Goal: Task Accomplishment & Management: Use online tool/utility

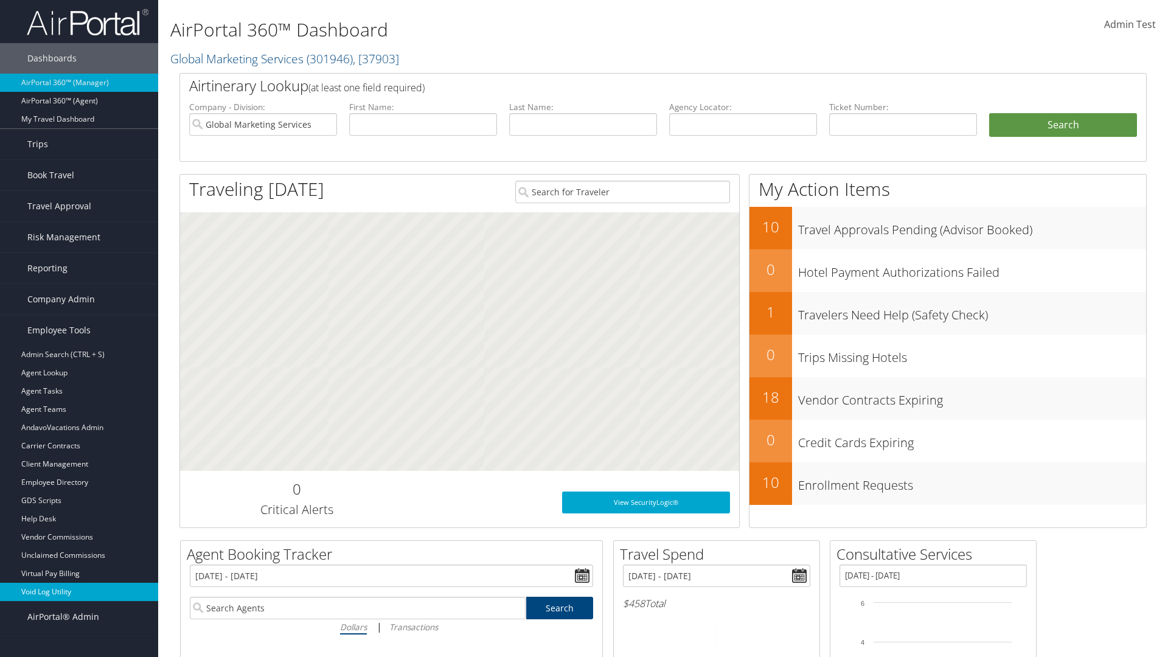
click at [79, 592] on link "Void Log Utility" at bounding box center [79, 592] width 158 height 18
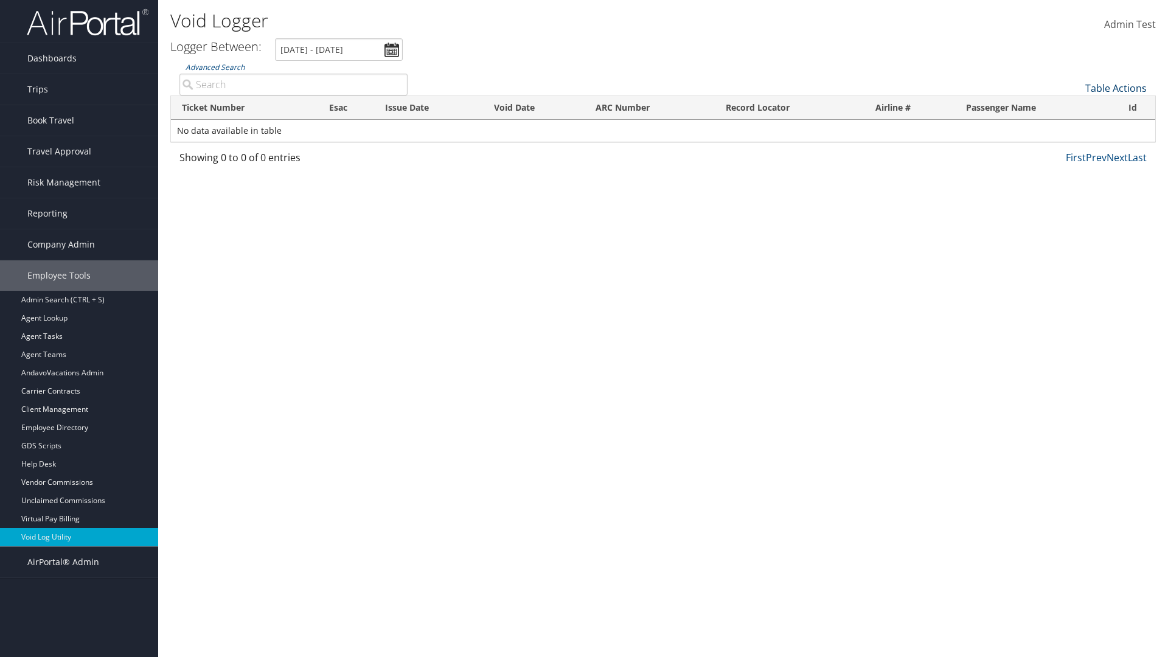
click at [1116, 88] on link "Table Actions" at bounding box center [1115, 88] width 61 height 13
click at [1075, 107] on link "Export as CSV" at bounding box center [1075, 107] width 160 height 21
click at [1116, 88] on link "Table Actions" at bounding box center [1115, 88] width 61 height 13
click at [1075, 118] on link "Column Visibility" at bounding box center [1075, 118] width 160 height 21
click at [1075, 108] on link "Ticket Number" at bounding box center [1075, 108] width 160 height 21
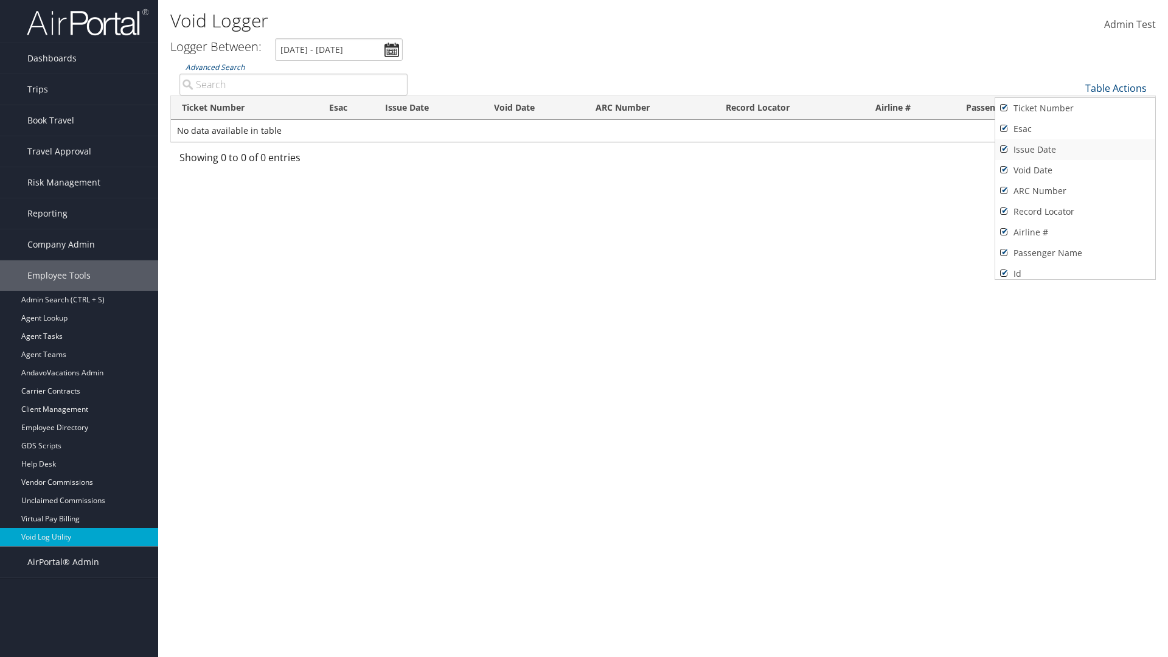
click at [1075, 150] on link "Issue Date" at bounding box center [1075, 149] width 160 height 21
click at [1075, 129] on link "Esac" at bounding box center [1075, 129] width 160 height 21
click at [1075, 170] on link "Void Date" at bounding box center [1075, 170] width 160 height 21
click at [1075, 191] on link "ARC Number" at bounding box center [1075, 191] width 160 height 21
click at [1075, 212] on link "Record Locator" at bounding box center [1075, 211] width 160 height 21
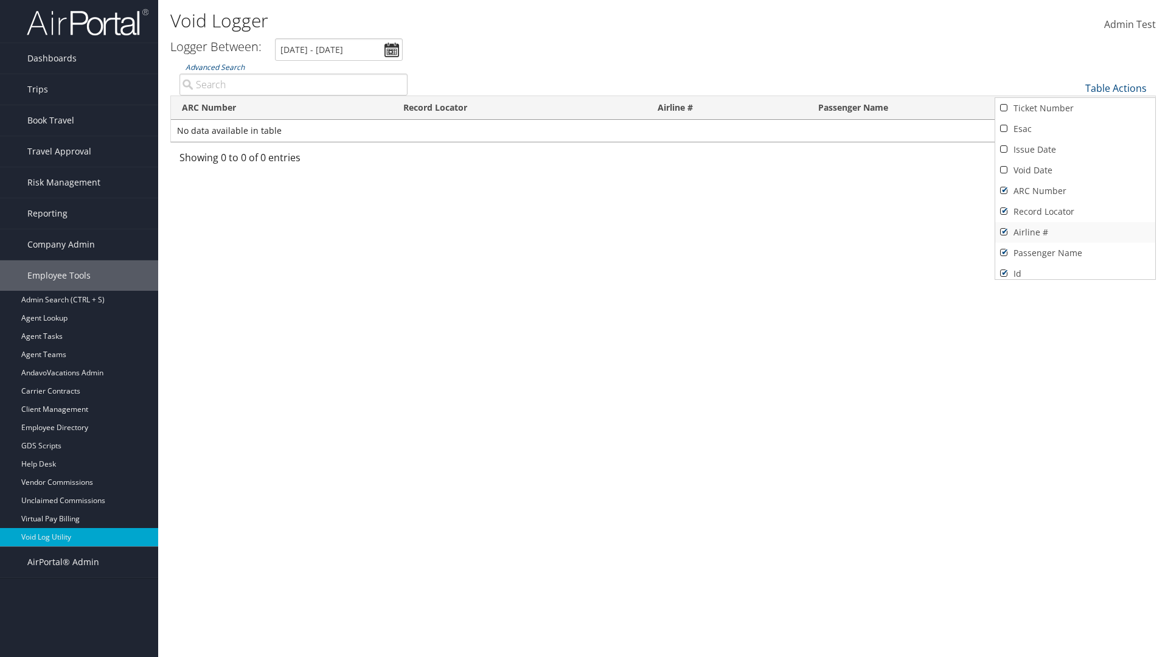
click at [1075, 232] on link "Airline #" at bounding box center [1075, 232] width 160 height 21
click at [1075, 253] on link "Passenger Name" at bounding box center [1075, 253] width 160 height 21
click at [584, 328] on div at bounding box center [584, 328] width 1168 height 657
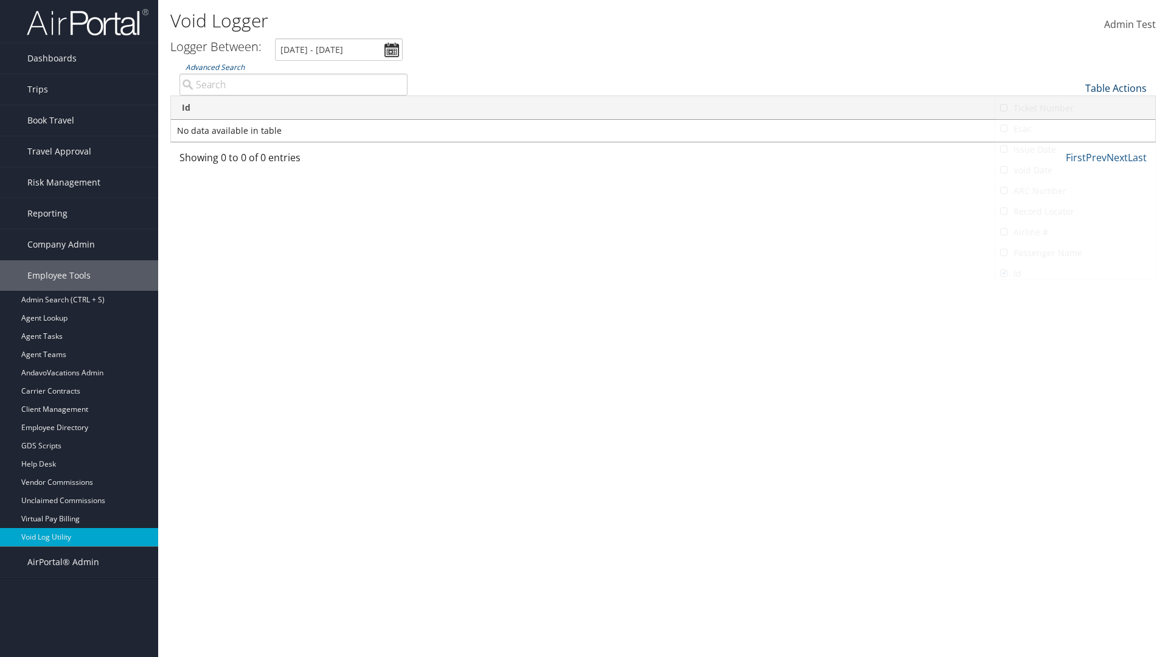
click at [1116, 88] on link "Table Actions" at bounding box center [1115, 88] width 61 height 13
click at [1075, 118] on link "Column Visibility" at bounding box center [1075, 118] width 160 height 21
click at [1075, 108] on link "Ticket Number" at bounding box center [1075, 108] width 160 height 21
click at [1075, 150] on link "Issue Date" at bounding box center [1075, 149] width 160 height 21
click at [1075, 129] on link "Esac" at bounding box center [1075, 129] width 160 height 21
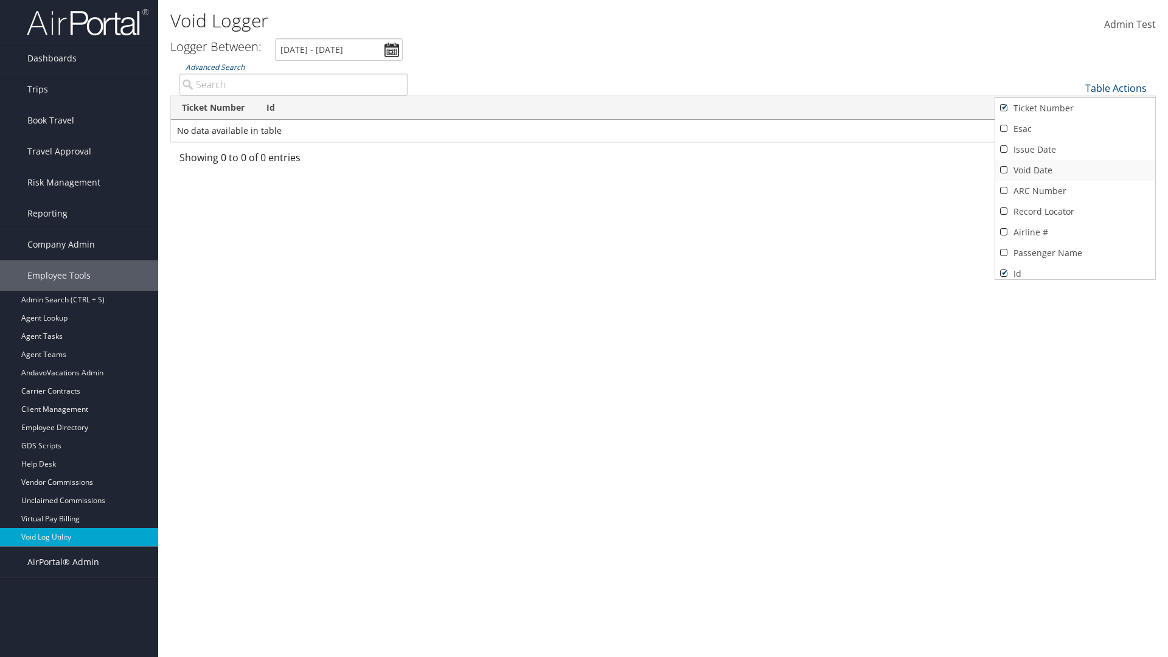
click at [1075, 170] on link "Void Date" at bounding box center [1075, 170] width 160 height 21
click at [1075, 191] on link "ARC Number" at bounding box center [1075, 191] width 160 height 21
click at [1075, 212] on link "Record Locator" at bounding box center [1075, 211] width 160 height 21
click at [1075, 232] on link "Airline #" at bounding box center [1075, 232] width 160 height 21
click at [1075, 253] on link "Passenger Name" at bounding box center [1075, 253] width 160 height 21
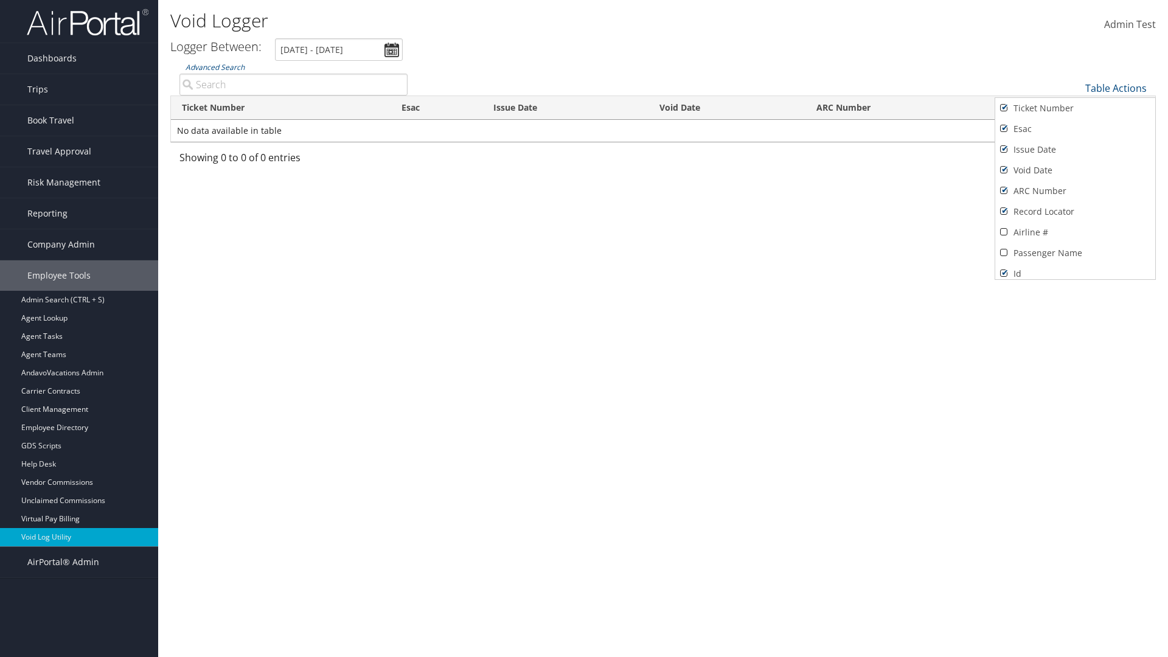
click at [584, 328] on div at bounding box center [584, 328] width 1168 height 657
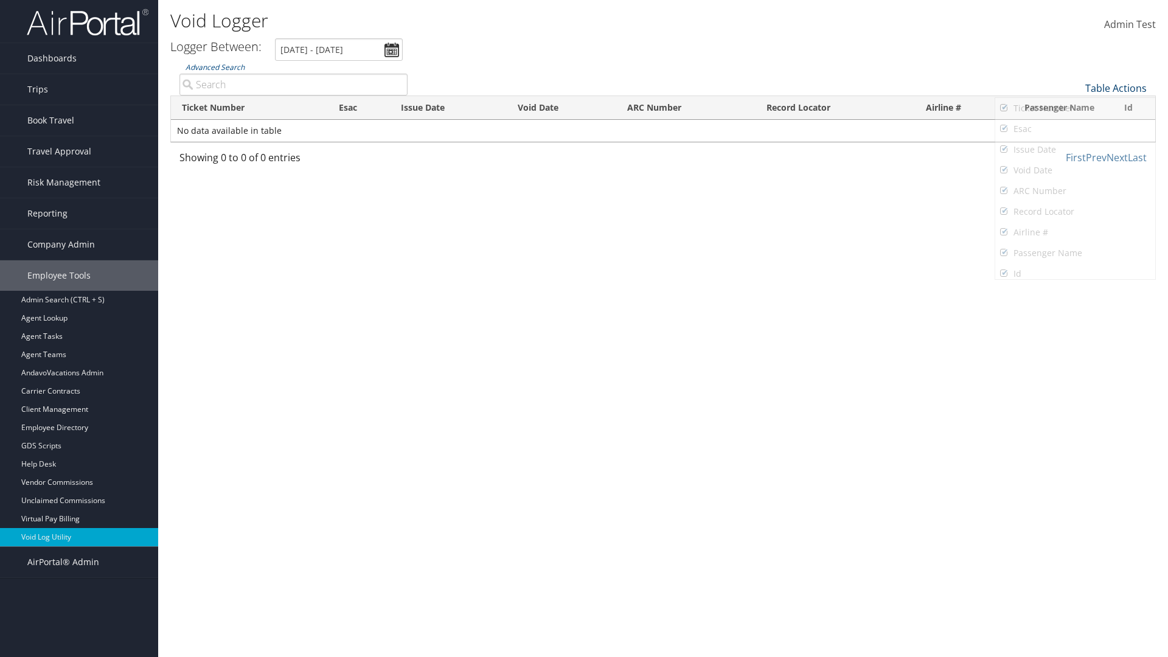
click at [1116, 88] on link "Table Actions" at bounding box center [1115, 88] width 61 height 13
click at [1075, 139] on link "Page Length" at bounding box center [1075, 138] width 160 height 21
